Goal: Transaction & Acquisition: Book appointment/travel/reservation

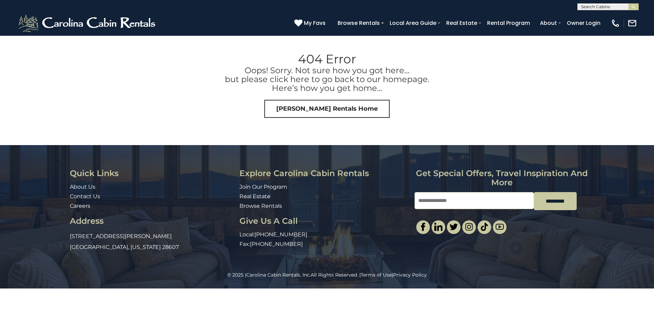
scroll to position [0, 0]
drag, startPoint x: 585, startPoint y: 5, endPoint x: 582, endPoint y: 5, distance: 3.4
click at [582, 5] on input "text" at bounding box center [608, 7] width 60 height 7
type input "*********"
click at [598, 15] on em "Long View" at bounding box center [593, 16] width 25 height 6
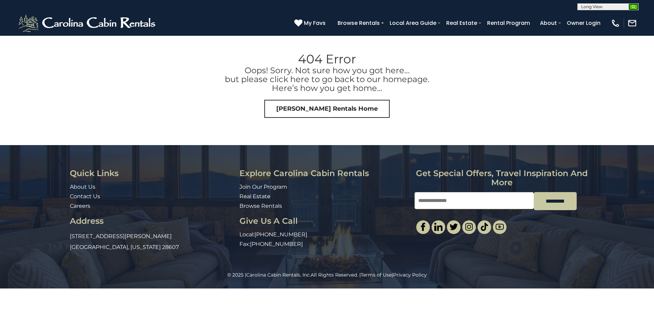
click at [636, 6] on img "submit" at bounding box center [633, 6] width 5 height 5
click at [108, 16] on img at bounding box center [87, 23] width 141 height 20
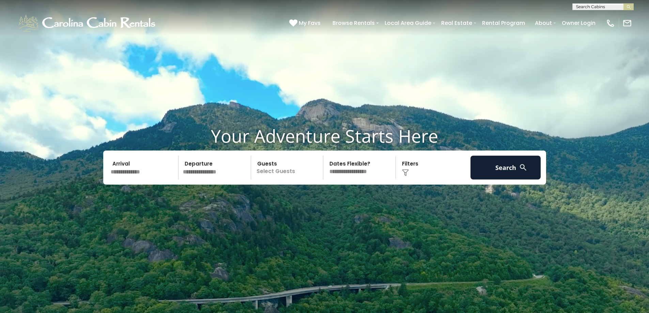
scroll to position [0, 0]
click at [596, 8] on input "text" at bounding box center [603, 7] width 60 height 7
type input "****"
click at [601, 31] on li "Long view Cottage" at bounding box center [603, 32] width 61 height 6
click at [616, 5] on input "text" at bounding box center [603, 7] width 60 height 7
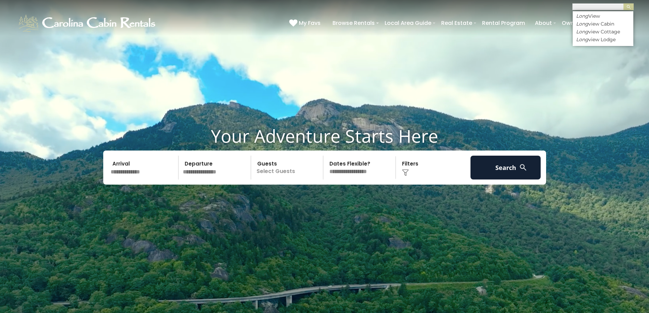
click at [616, 5] on input "text" at bounding box center [603, 7] width 60 height 7
click at [610, 31] on li "Long view Cottage" at bounding box center [603, 32] width 61 height 6
click at [624, 3] on button "submit" at bounding box center [629, 6] width 10 height 7
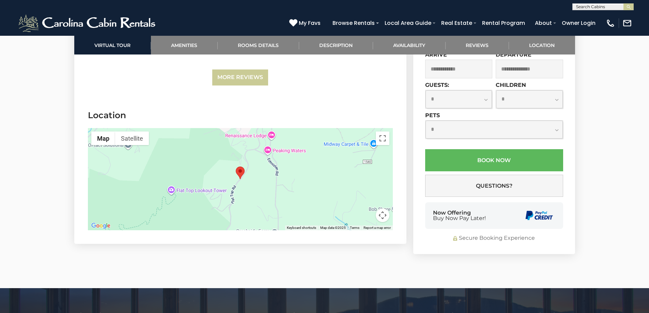
scroll to position [1595, 0]
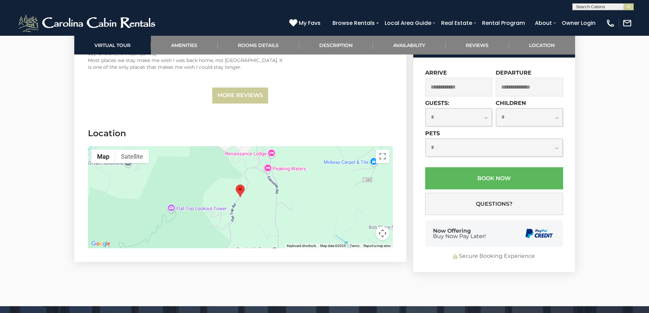
click at [255, 202] on div at bounding box center [240, 197] width 305 height 102
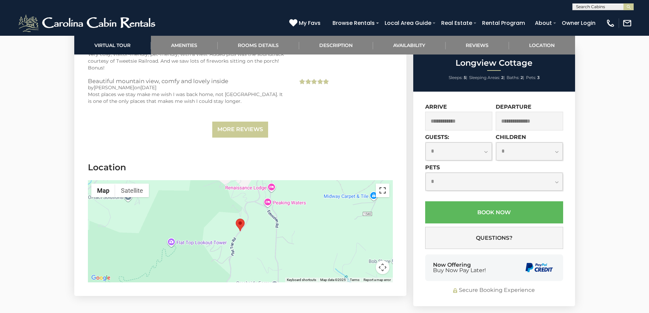
click at [381, 194] on button "Toggle fullscreen view" at bounding box center [383, 191] width 14 height 14
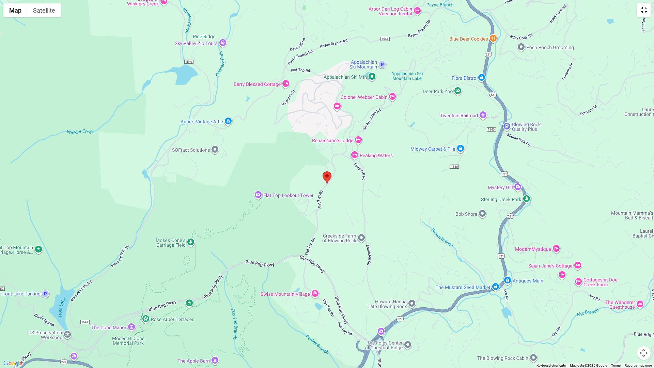
click at [642, 10] on button "Toggle fullscreen view" at bounding box center [644, 10] width 14 height 14
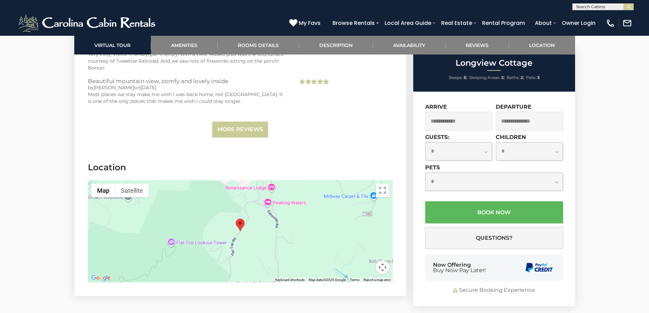
click at [383, 265] on button "Map camera controls" at bounding box center [383, 268] width 14 height 14
click at [365, 232] on button "Zoom in" at bounding box center [366, 234] width 14 height 14
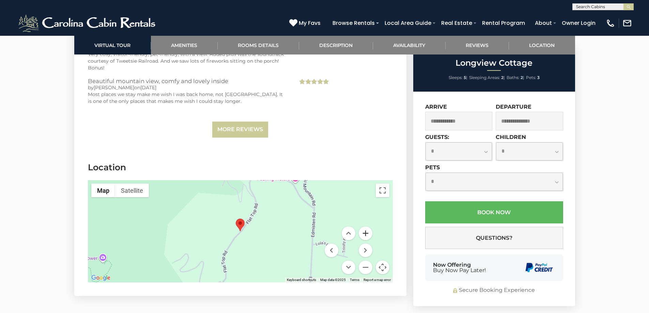
click at [365, 232] on button "Zoom in" at bounding box center [366, 234] width 14 height 14
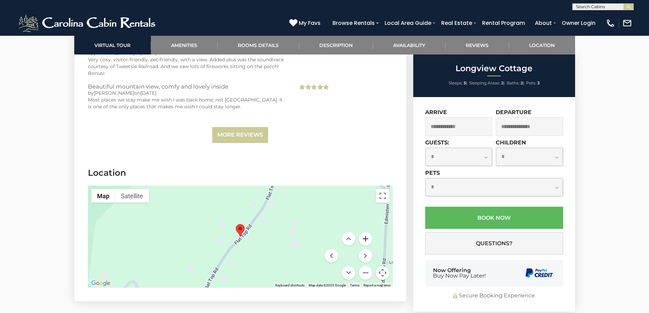
scroll to position [1595, 0]
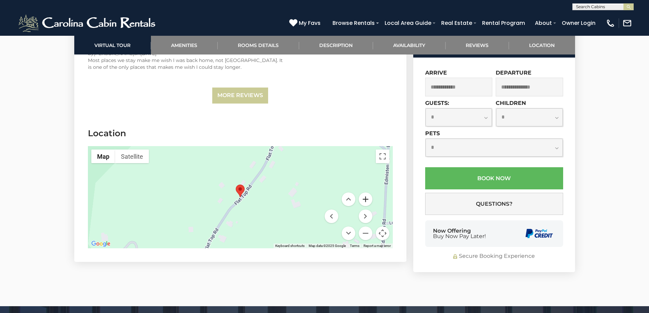
click at [364, 202] on button "Zoom in" at bounding box center [366, 200] width 14 height 14
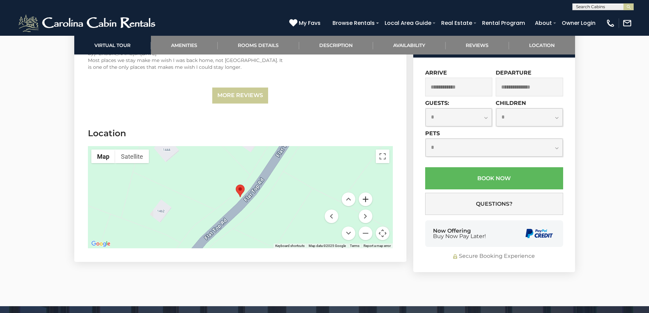
click at [364, 202] on button "Zoom in" at bounding box center [366, 200] width 14 height 14
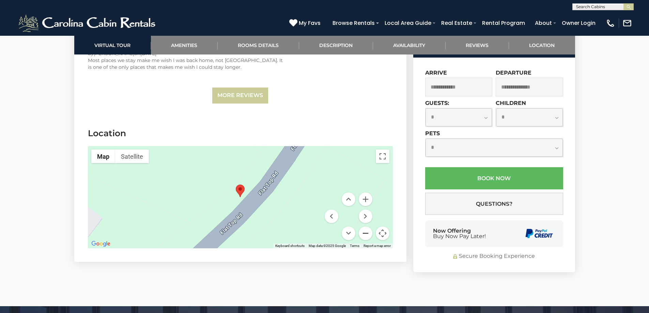
click at [366, 232] on button "Zoom out" at bounding box center [366, 234] width 14 height 14
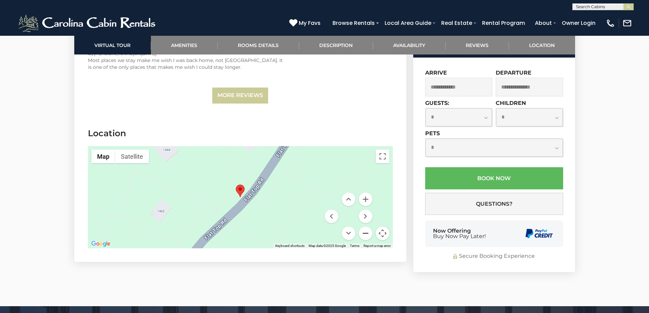
click at [366, 232] on button "Zoom out" at bounding box center [366, 234] width 14 height 14
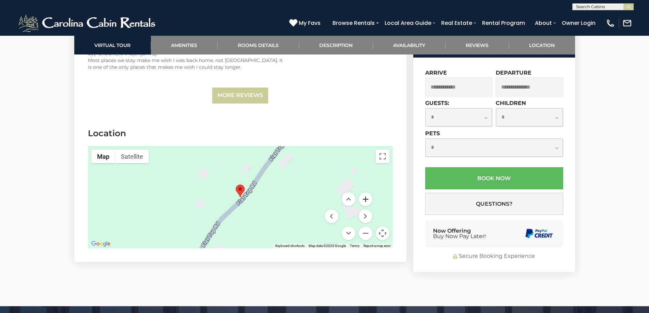
click at [366, 200] on button "Zoom in" at bounding box center [366, 200] width 14 height 14
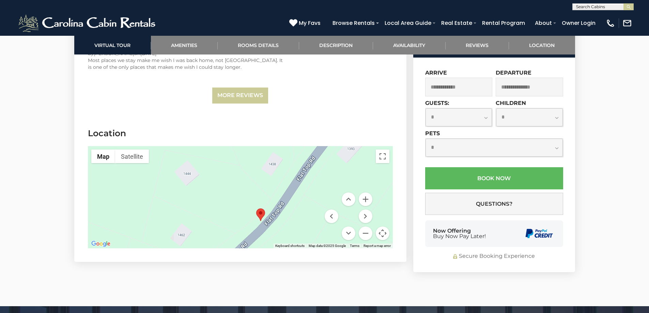
drag, startPoint x: 197, startPoint y: 188, endPoint x: 221, endPoint y: 216, distance: 36.8
click at [221, 216] on div at bounding box center [240, 197] width 305 height 102
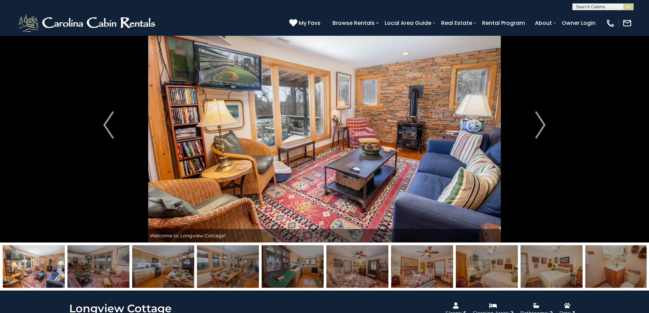
scroll to position [0, 0]
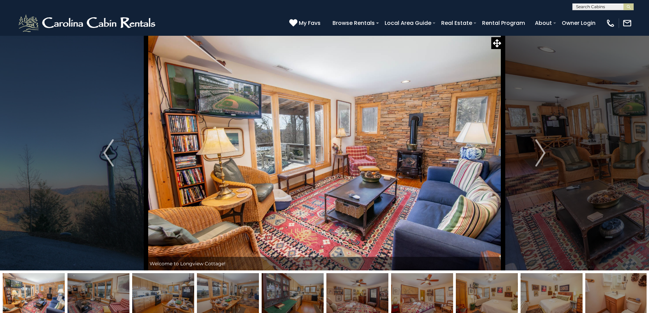
click at [334, 152] on img at bounding box center [324, 152] width 357 height 235
click at [465, 145] on img at bounding box center [324, 152] width 357 height 235
click at [541, 150] on img "Next" at bounding box center [540, 152] width 10 height 27
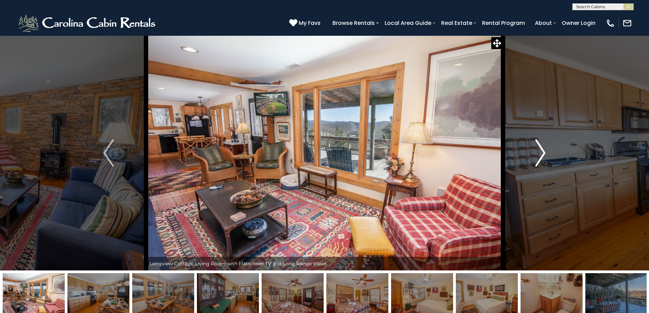
click at [541, 150] on img "Next" at bounding box center [540, 152] width 10 height 27
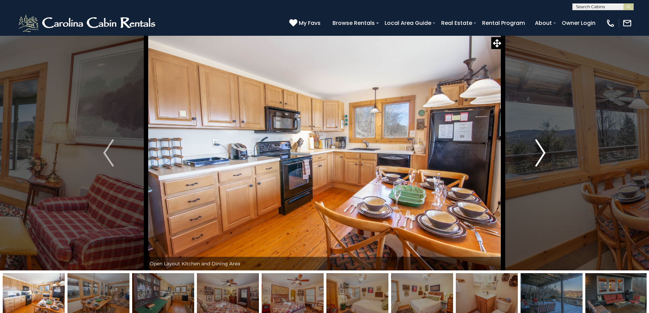
click at [541, 150] on img "Next" at bounding box center [540, 152] width 10 height 27
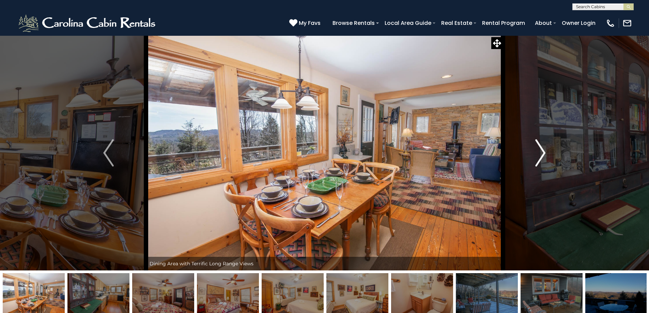
click at [541, 150] on img "Next" at bounding box center [540, 152] width 10 height 27
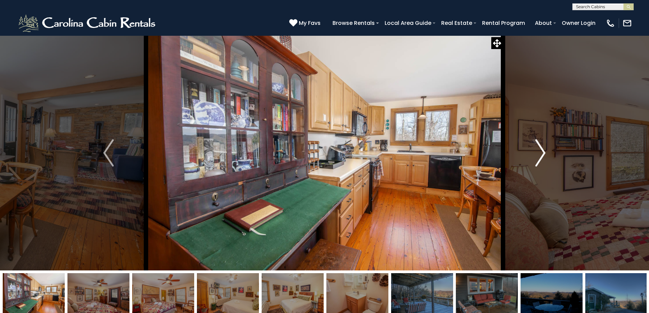
click at [541, 150] on img "Next" at bounding box center [540, 152] width 10 height 27
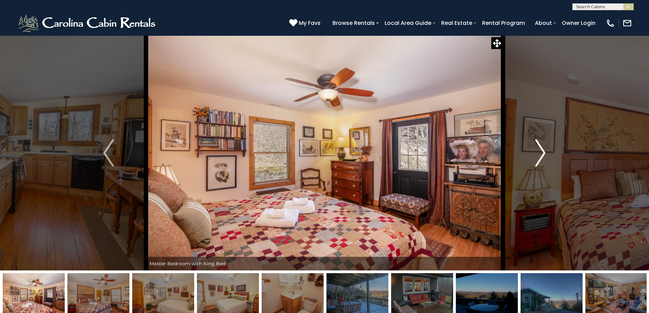
click at [541, 150] on img "Next" at bounding box center [540, 152] width 10 height 27
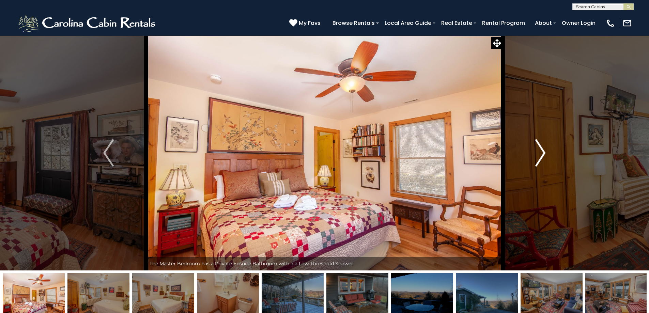
click at [541, 150] on img "Next" at bounding box center [540, 152] width 10 height 27
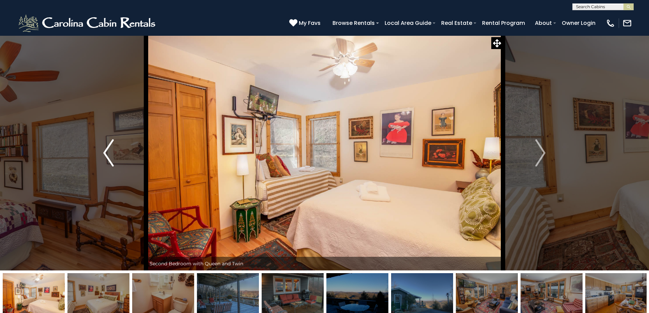
click at [108, 155] on img "Previous" at bounding box center [108, 152] width 10 height 27
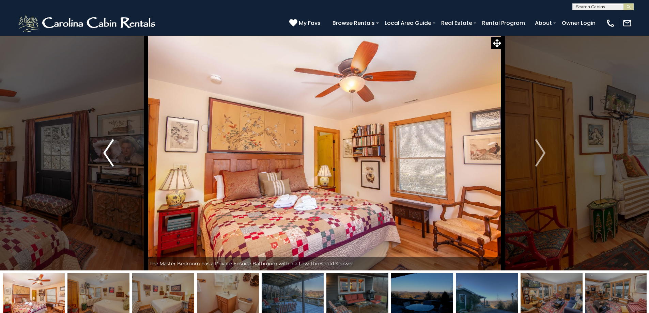
click at [108, 155] on img "Previous" at bounding box center [108, 152] width 10 height 27
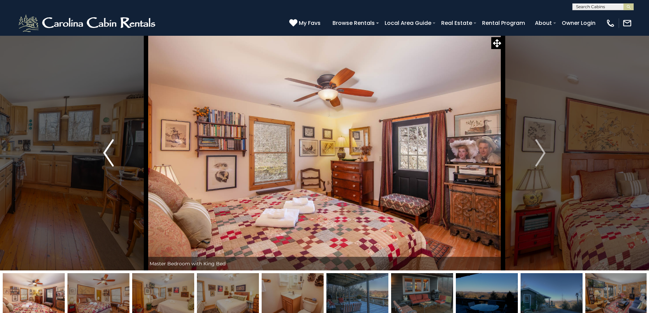
click at [108, 155] on img "Previous" at bounding box center [108, 152] width 10 height 27
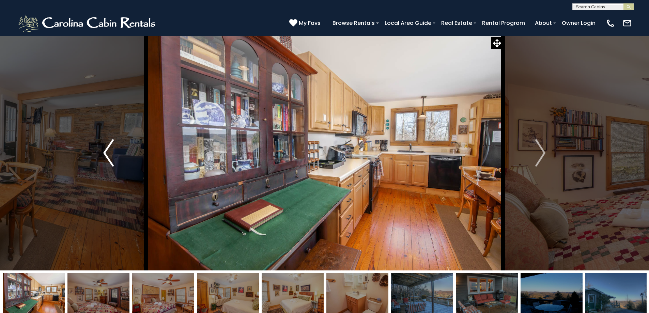
click at [108, 155] on img "Previous" at bounding box center [108, 152] width 10 height 27
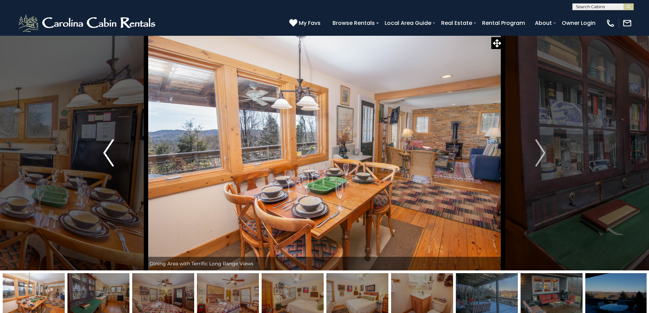
click at [108, 155] on img "Previous" at bounding box center [108, 152] width 10 height 27
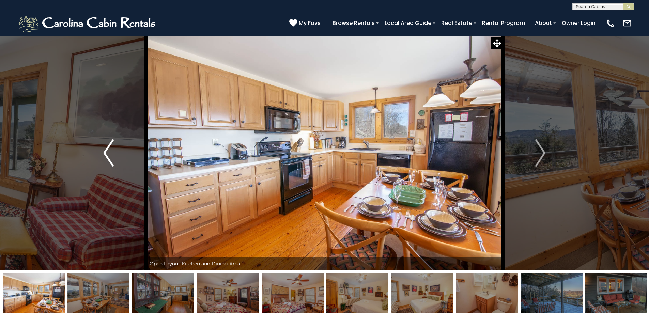
click at [108, 155] on img "Previous" at bounding box center [108, 152] width 10 height 27
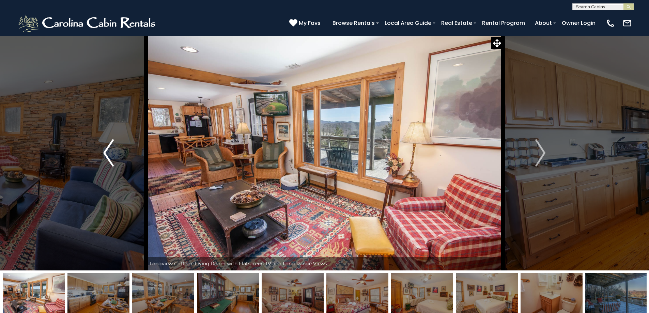
click at [108, 155] on img "Previous" at bounding box center [108, 152] width 10 height 27
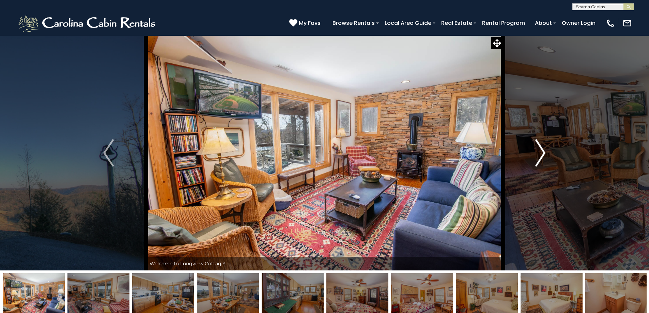
click at [544, 154] on img "Next" at bounding box center [540, 152] width 10 height 27
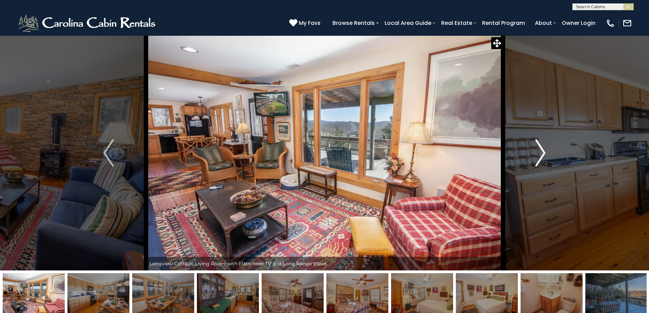
click at [544, 154] on img "Next" at bounding box center [540, 152] width 10 height 27
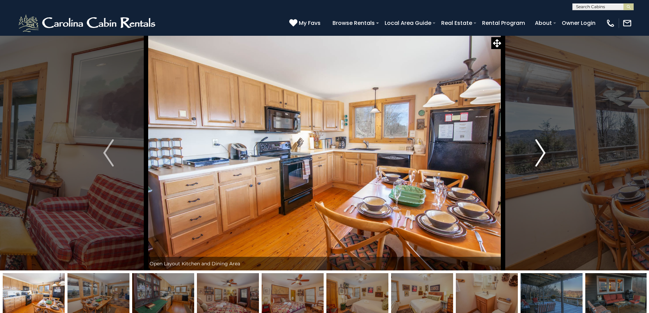
click at [544, 154] on img "Next" at bounding box center [540, 152] width 10 height 27
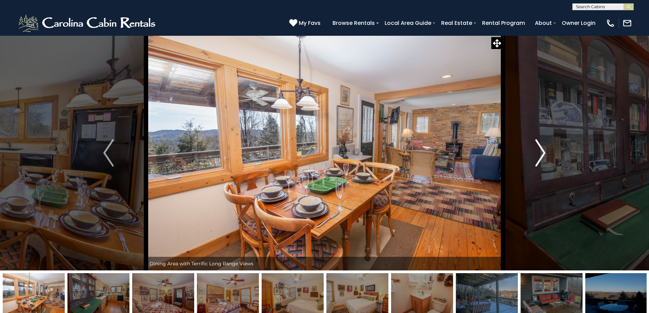
click at [544, 154] on img "Next" at bounding box center [540, 152] width 10 height 27
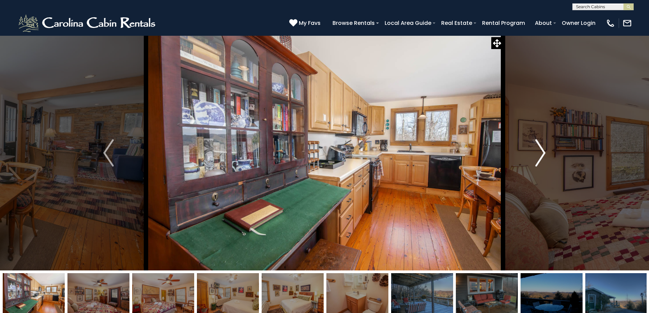
click at [544, 154] on img "Next" at bounding box center [540, 152] width 10 height 27
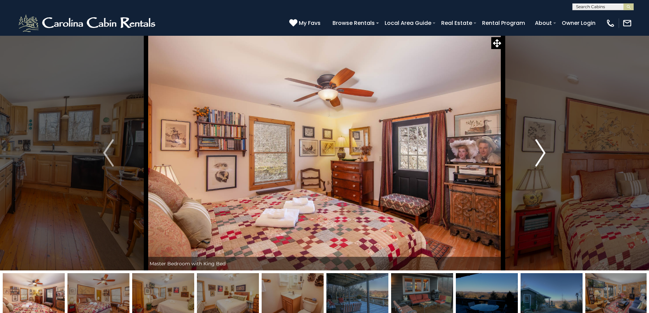
click at [544, 154] on img "Next" at bounding box center [540, 152] width 10 height 27
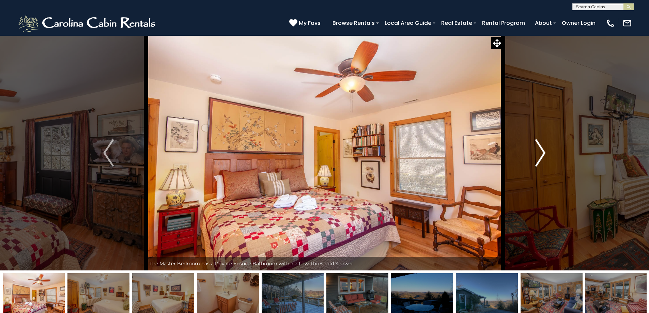
click at [544, 154] on img "Next" at bounding box center [540, 152] width 10 height 27
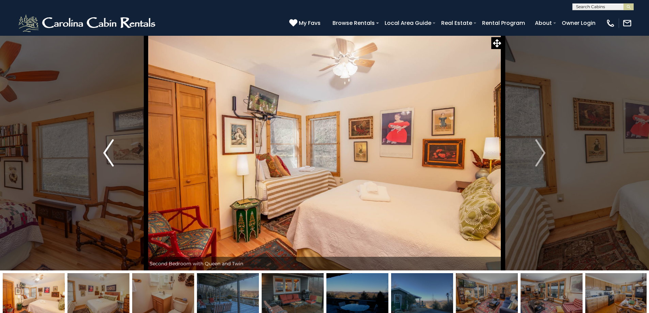
click at [106, 151] on img "Previous" at bounding box center [108, 152] width 10 height 27
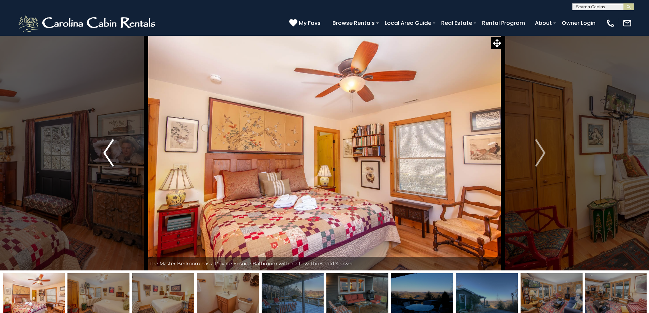
click at [106, 151] on img "Previous" at bounding box center [108, 152] width 10 height 27
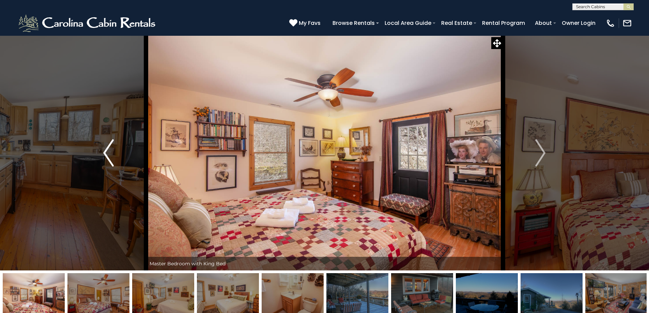
drag, startPoint x: 96, startPoint y: 147, endPoint x: 116, endPoint y: 144, distance: 20.4
click at [97, 146] on button "Previous" at bounding box center [108, 152] width 75 height 235
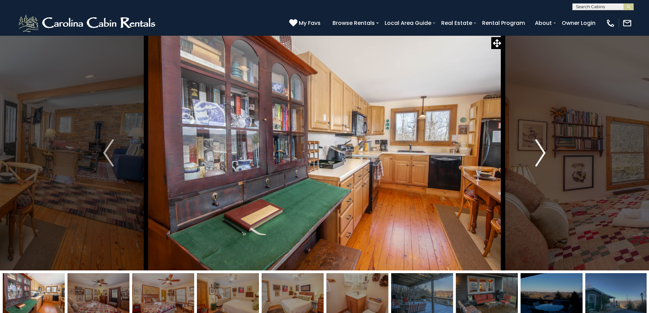
click at [552, 150] on button "Next" at bounding box center [540, 152] width 75 height 235
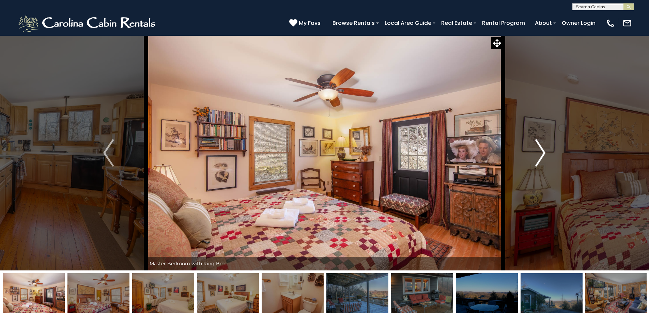
click at [544, 151] on img "Next" at bounding box center [540, 152] width 10 height 27
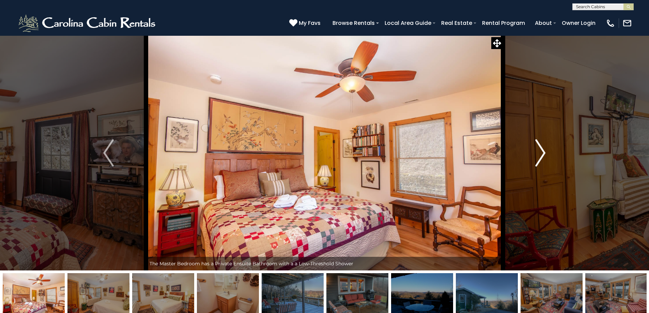
click at [544, 151] on img "Next" at bounding box center [540, 152] width 10 height 27
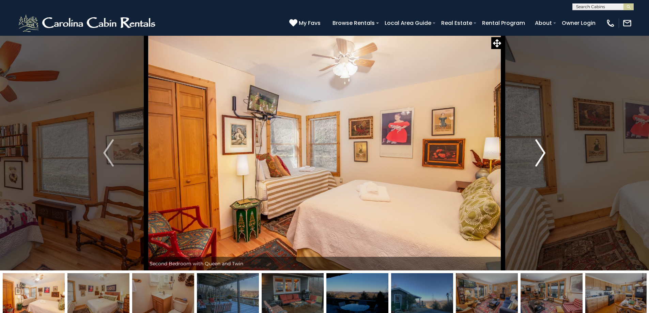
click at [544, 151] on img "Next" at bounding box center [540, 152] width 10 height 27
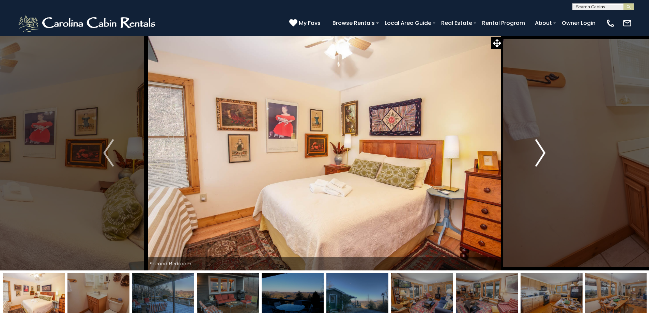
click at [544, 151] on img "Next" at bounding box center [540, 152] width 10 height 27
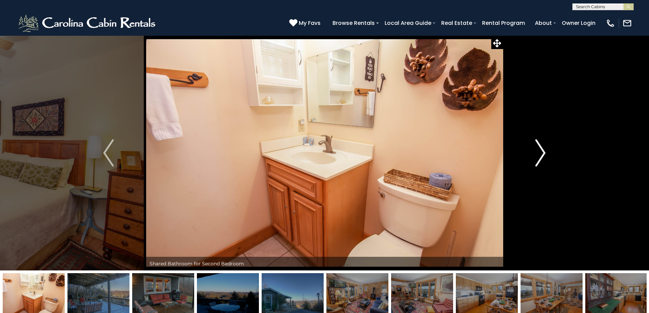
click at [544, 151] on img "Next" at bounding box center [540, 152] width 10 height 27
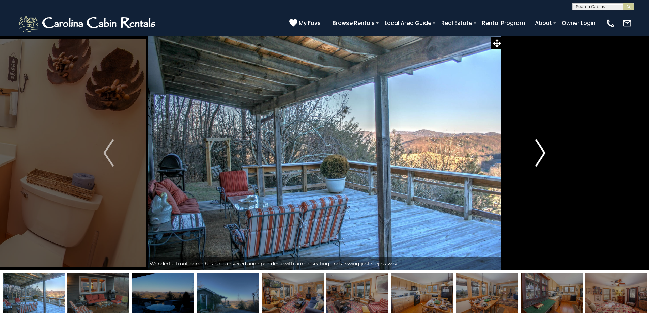
click at [544, 151] on img "Next" at bounding box center [540, 152] width 10 height 27
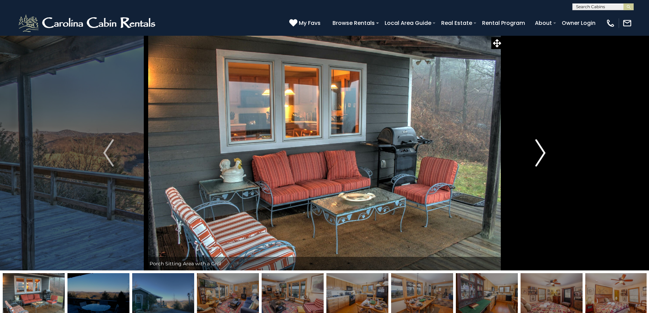
click at [544, 151] on img "Next" at bounding box center [540, 152] width 10 height 27
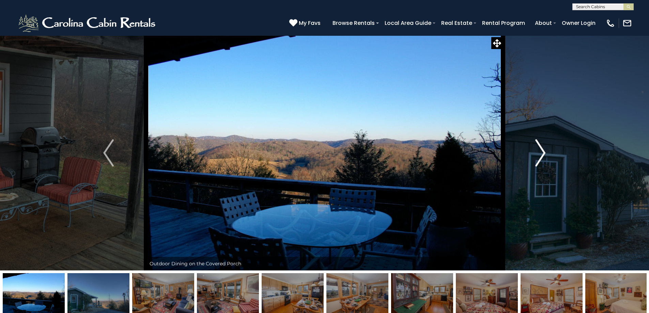
click at [544, 151] on img "Next" at bounding box center [540, 152] width 10 height 27
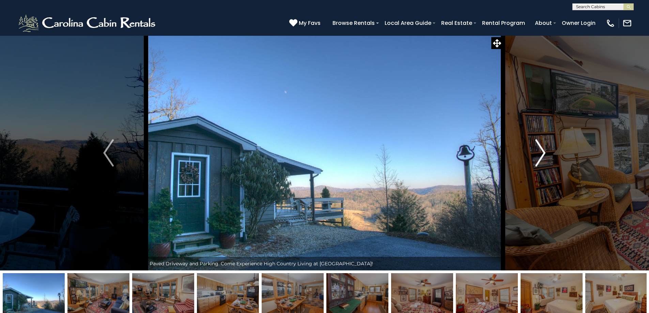
click at [544, 151] on img "Next" at bounding box center [540, 152] width 10 height 27
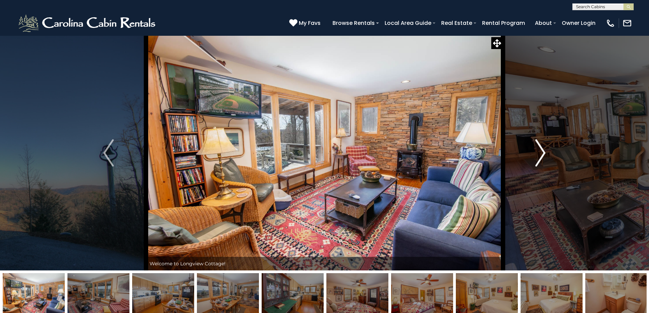
click at [542, 151] on img "Next" at bounding box center [540, 152] width 10 height 27
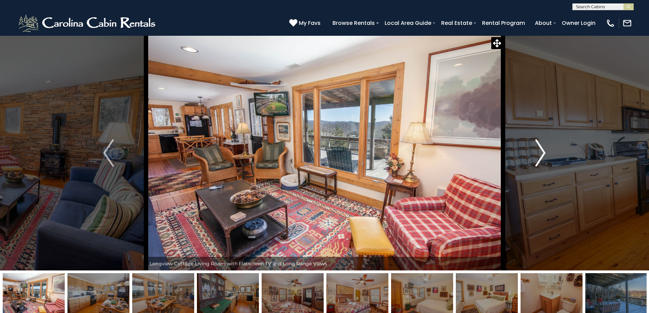
click at [542, 151] on img "Next" at bounding box center [540, 152] width 10 height 27
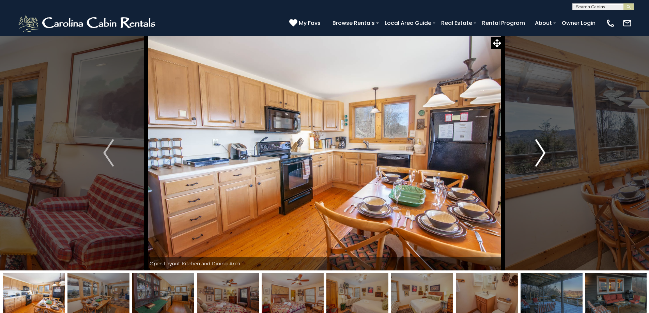
click at [542, 151] on img "Next" at bounding box center [540, 152] width 10 height 27
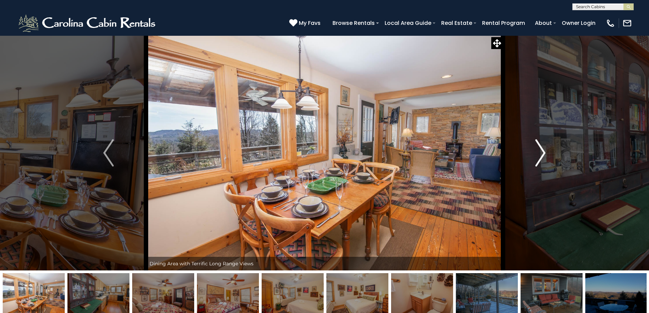
click at [542, 151] on img "Next" at bounding box center [540, 152] width 10 height 27
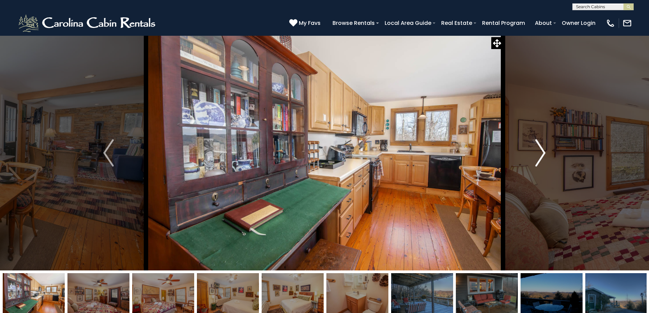
click at [542, 151] on img "Next" at bounding box center [540, 152] width 10 height 27
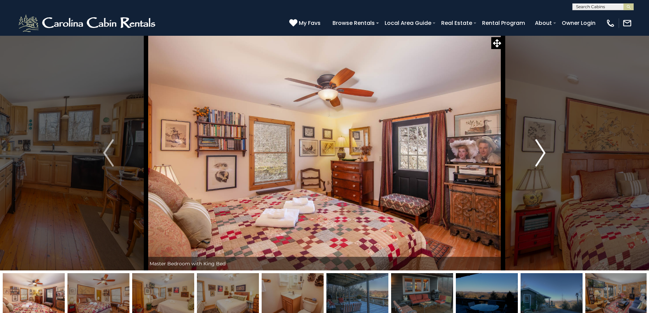
click at [542, 151] on img "Next" at bounding box center [540, 152] width 10 height 27
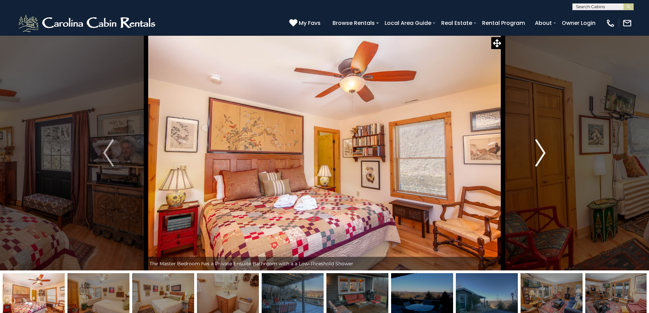
click at [542, 151] on img "Next" at bounding box center [540, 152] width 10 height 27
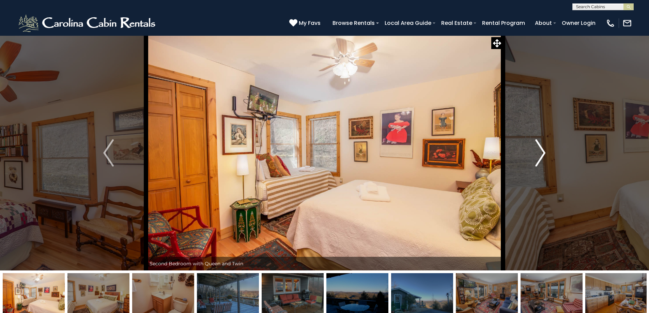
click at [542, 151] on img "Next" at bounding box center [540, 152] width 10 height 27
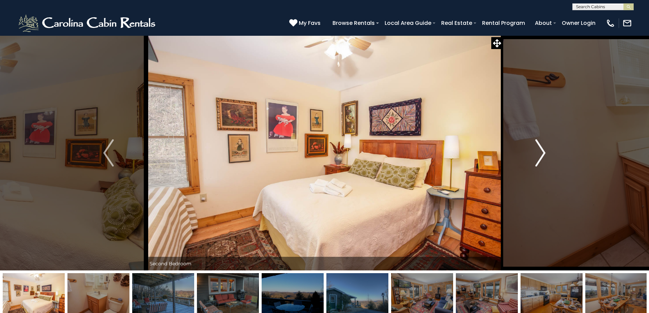
click at [542, 151] on img "Next" at bounding box center [540, 152] width 10 height 27
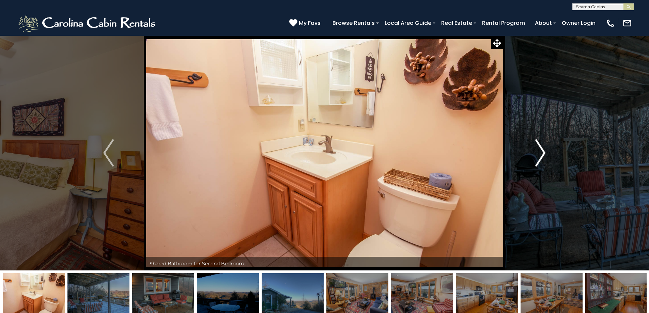
click at [542, 151] on img "Next" at bounding box center [540, 152] width 10 height 27
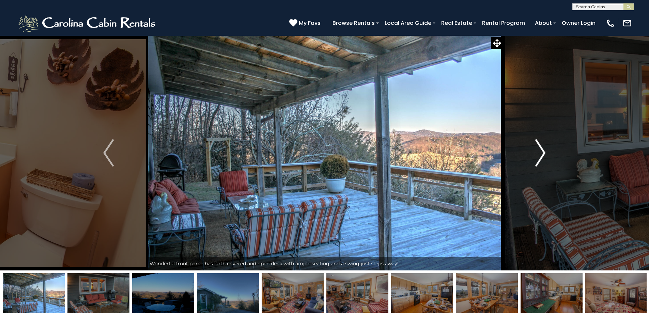
click at [540, 152] on img "Next" at bounding box center [540, 152] width 10 height 27
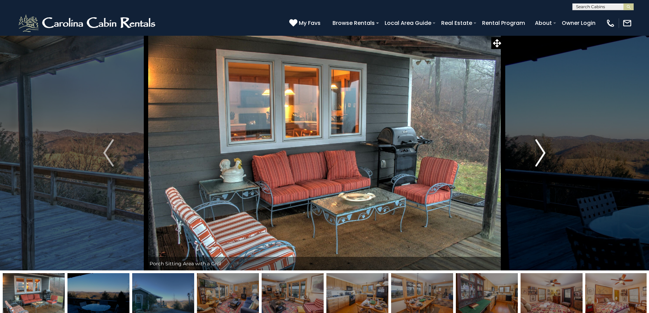
click at [540, 152] on img "Next" at bounding box center [540, 152] width 10 height 27
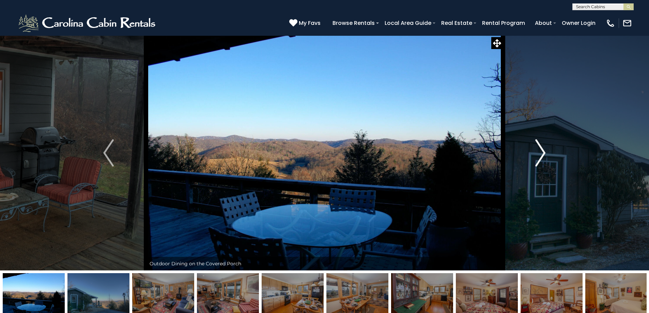
click at [540, 152] on img "Next" at bounding box center [540, 152] width 10 height 27
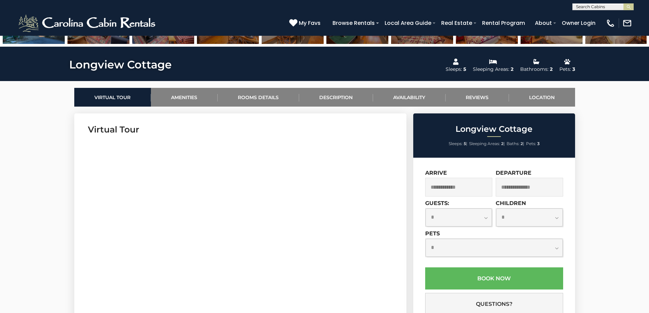
scroll to position [273, 0]
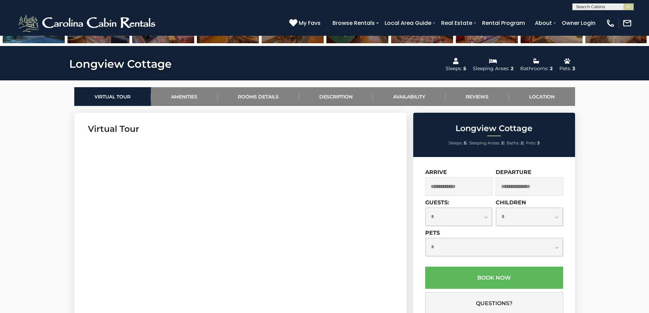
click at [458, 187] on input "text" at bounding box center [458, 186] width 67 height 19
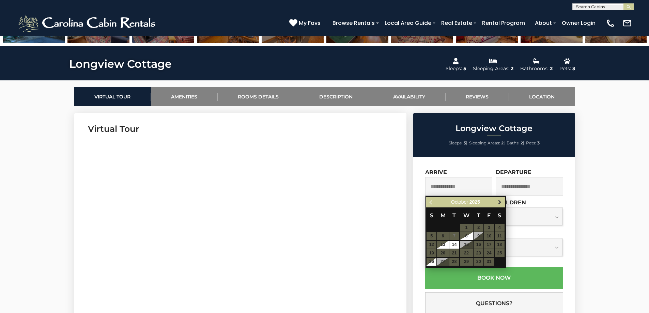
click at [501, 204] on span "Next" at bounding box center [499, 202] width 5 height 5
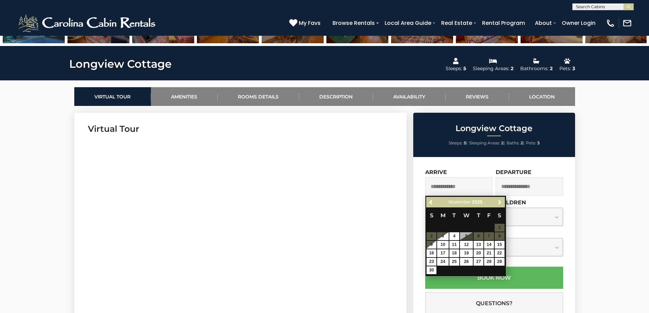
click at [501, 204] on span "Next" at bounding box center [499, 202] width 5 height 5
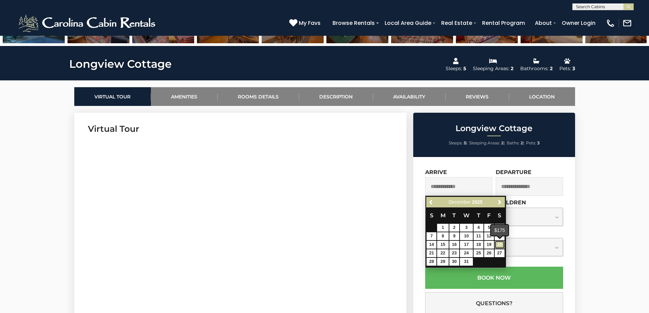
click at [498, 243] on link "20" at bounding box center [500, 245] width 10 height 8
type input "**********"
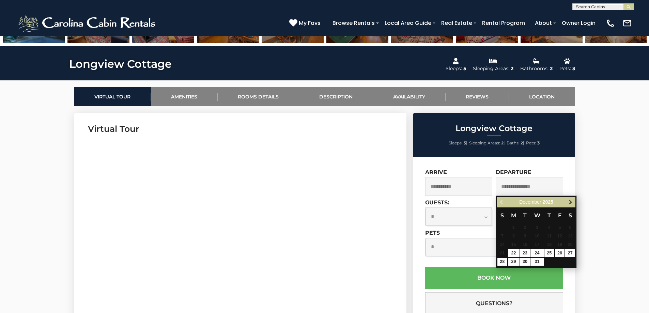
click at [573, 200] on link "Next" at bounding box center [570, 202] width 9 height 9
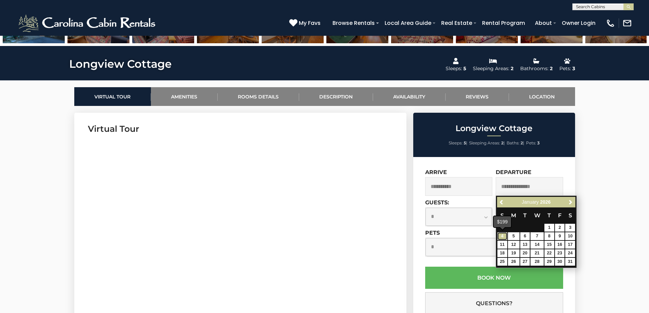
click at [500, 236] on link "4" at bounding box center [502, 236] width 10 height 8
type input "**********"
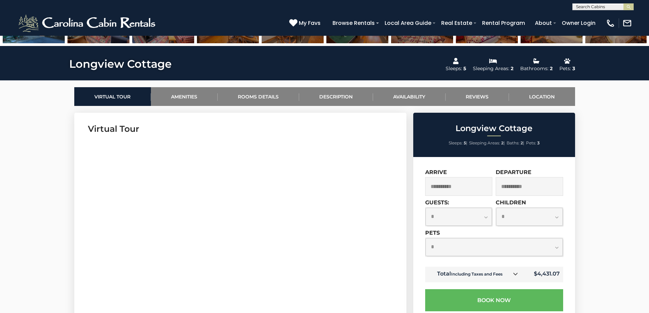
click at [486, 218] on select "**********" at bounding box center [459, 217] width 67 height 18
select select "*"
click at [426, 208] on select "**********" at bounding box center [459, 217] width 67 height 18
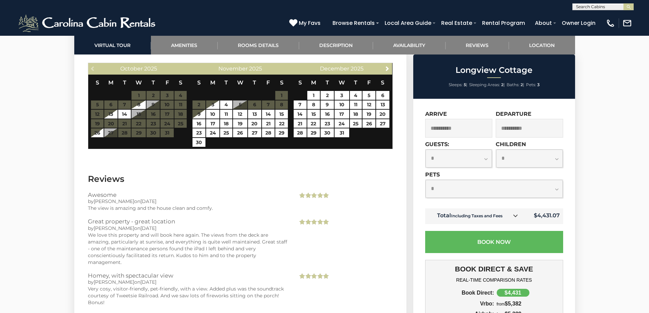
scroll to position [1465, 0]
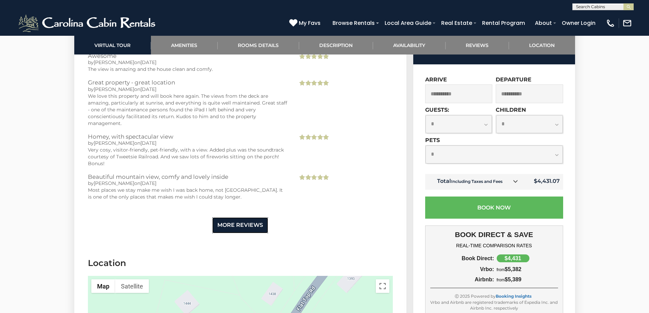
click at [241, 227] on link "More Reviews" at bounding box center [240, 225] width 56 height 16
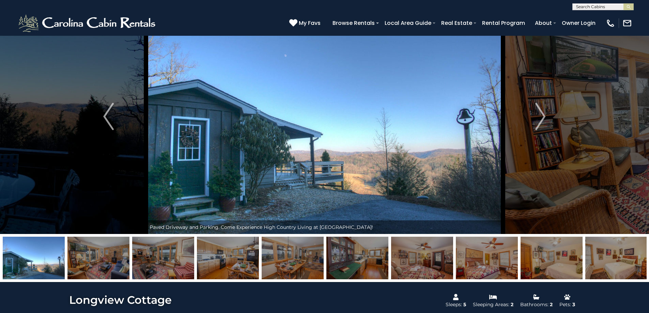
scroll to position [34, 0]
